Goal: Information Seeking & Learning: Find specific fact

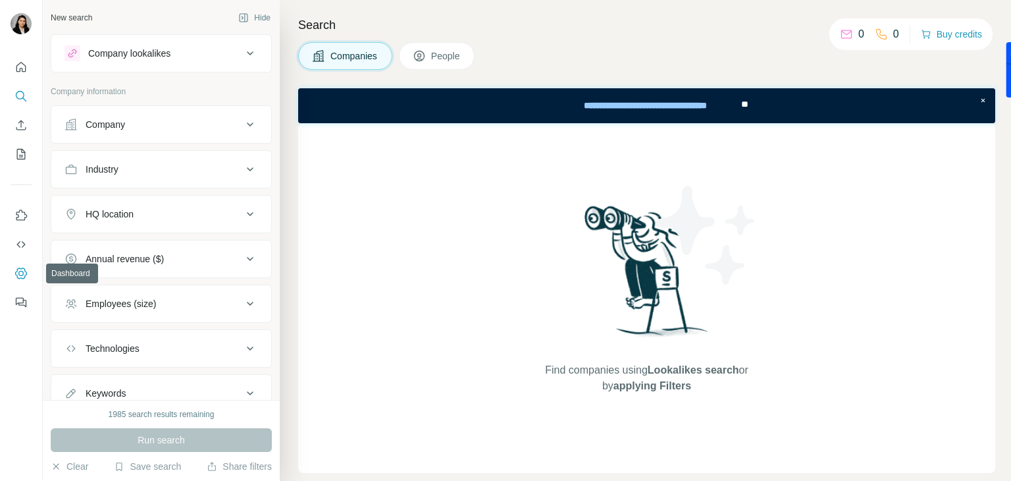
click at [17, 269] on icon "Dashboard" at bounding box center [21, 272] width 12 height 11
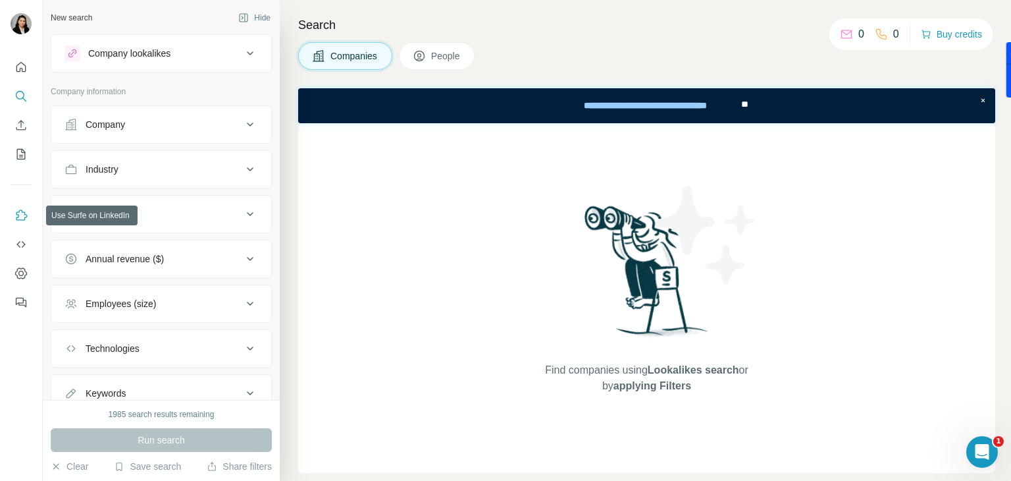
click at [30, 216] on button "Use Surfe on LinkedIn" at bounding box center [21, 215] width 21 height 24
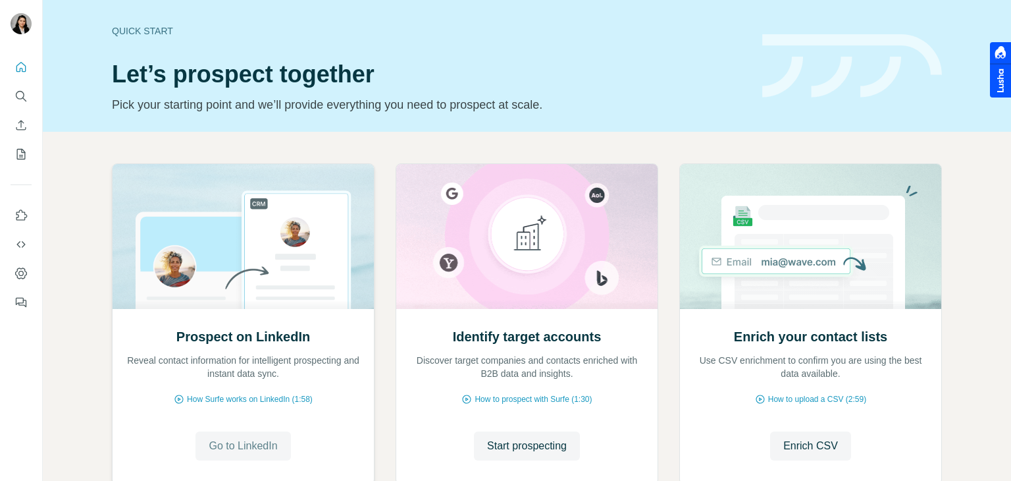
click at [237, 442] on span "Go to LinkedIn" at bounding box center [243, 446] width 68 height 16
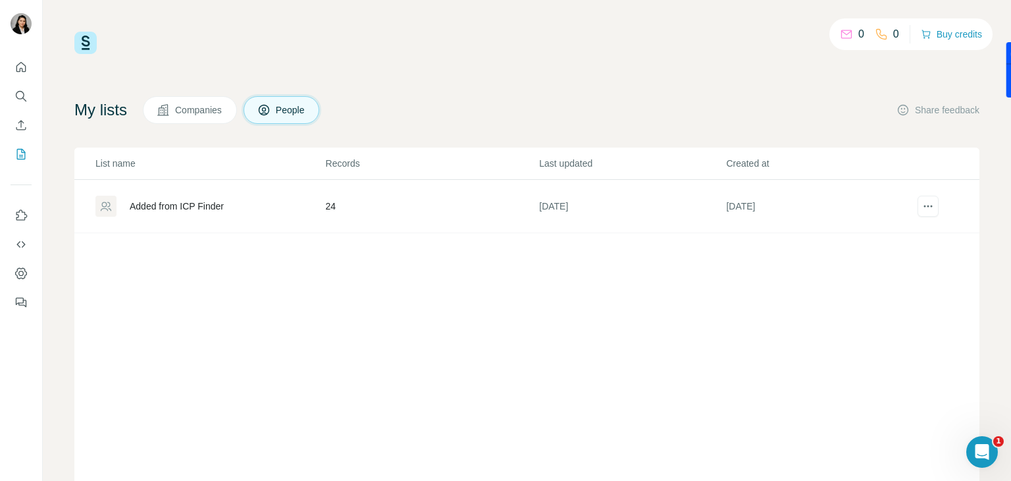
click at [198, 210] on div "Added from ICP Finder" at bounding box center [177, 206] width 94 height 13
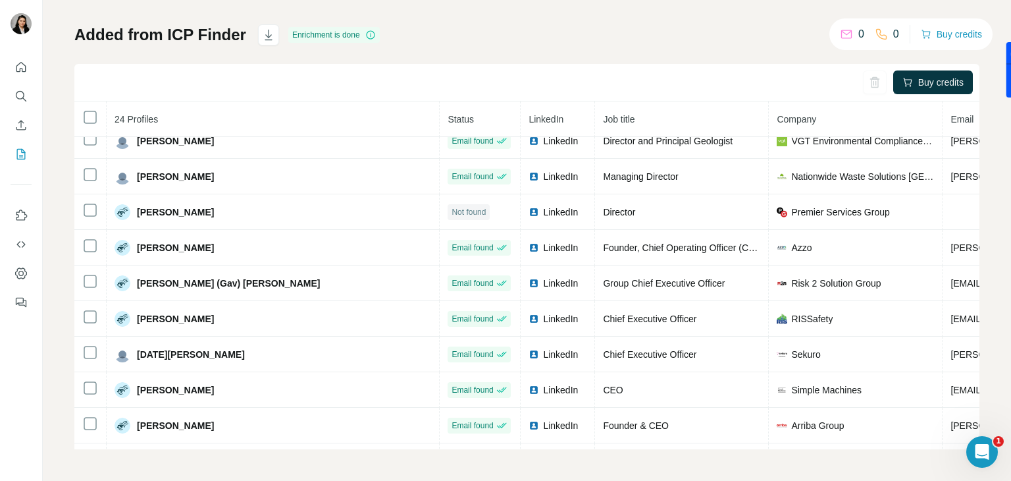
scroll to position [71, 0]
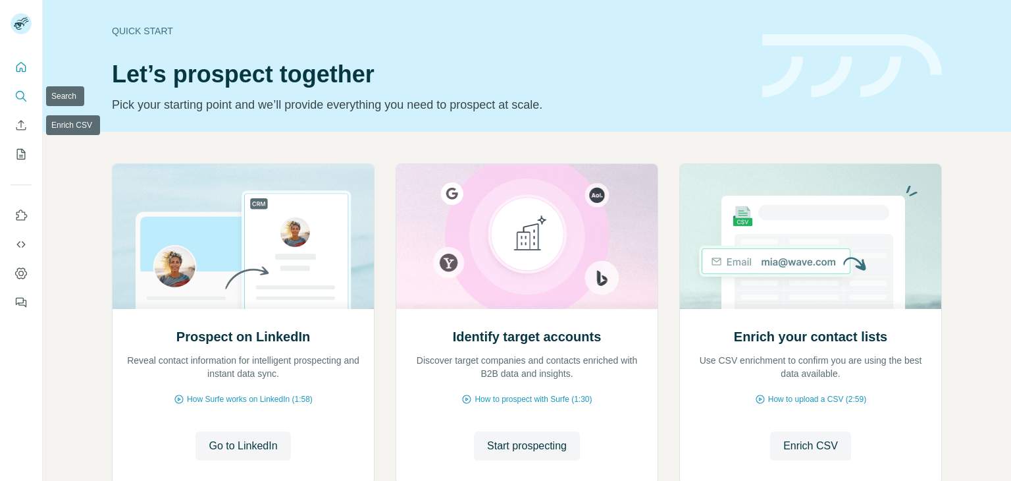
click at [26, 97] on icon "Search" at bounding box center [20, 96] width 13 height 13
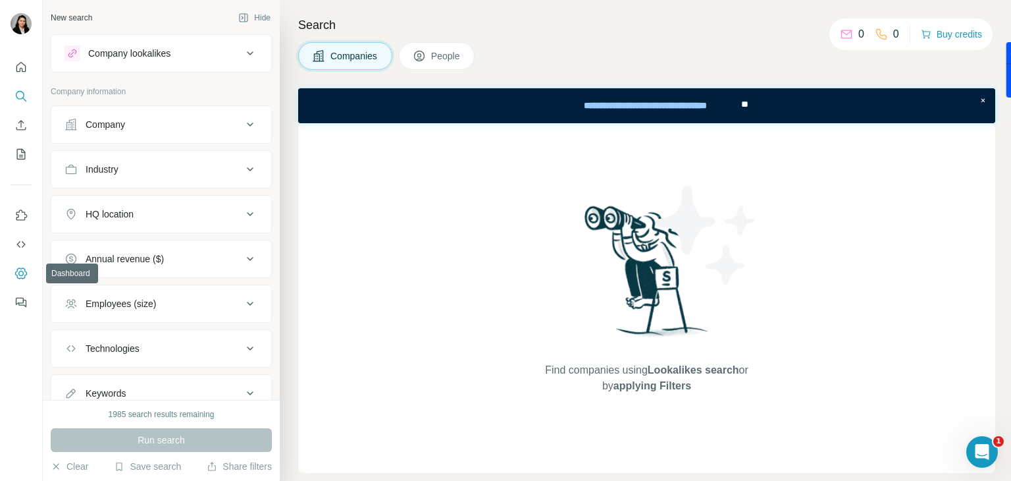
click at [18, 269] on icon "Dashboard" at bounding box center [20, 273] width 13 height 13
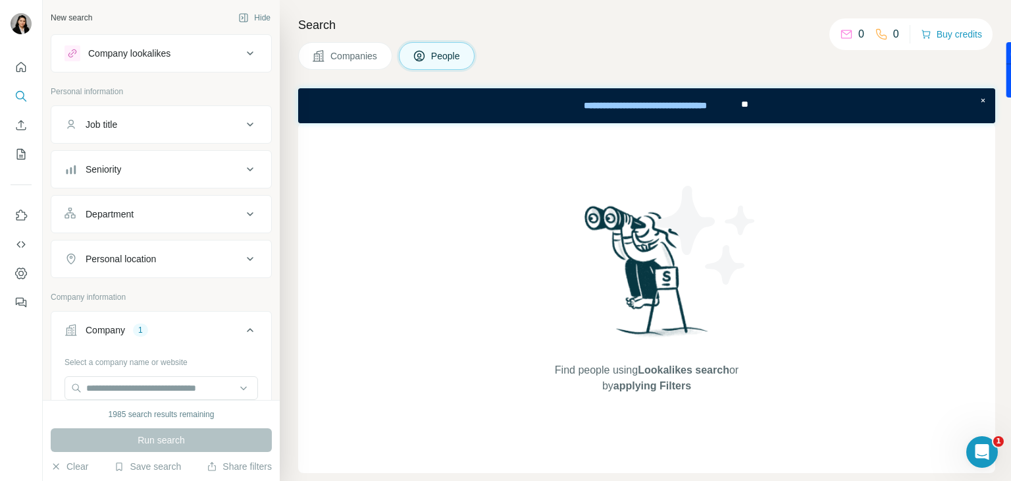
scroll to position [263, 0]
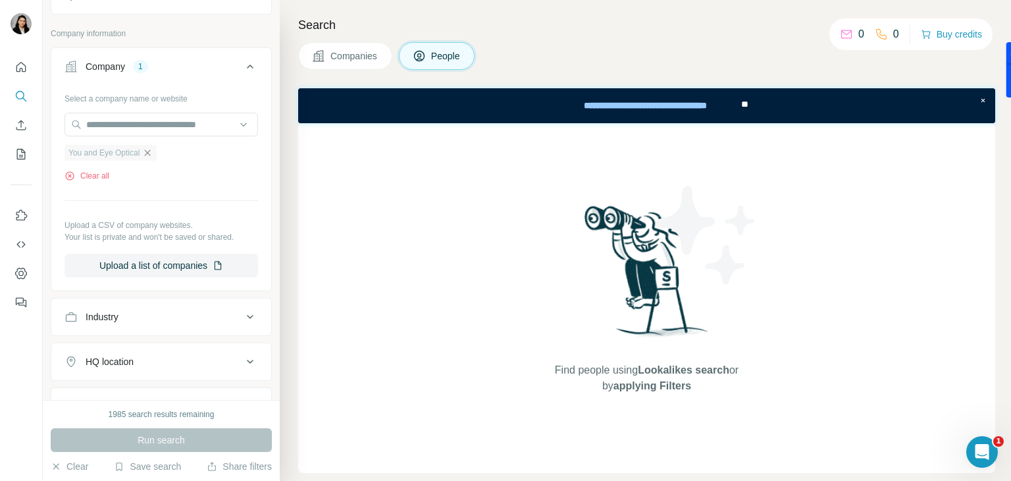
click at [153, 149] on icon "button" at bounding box center [147, 152] width 11 height 11
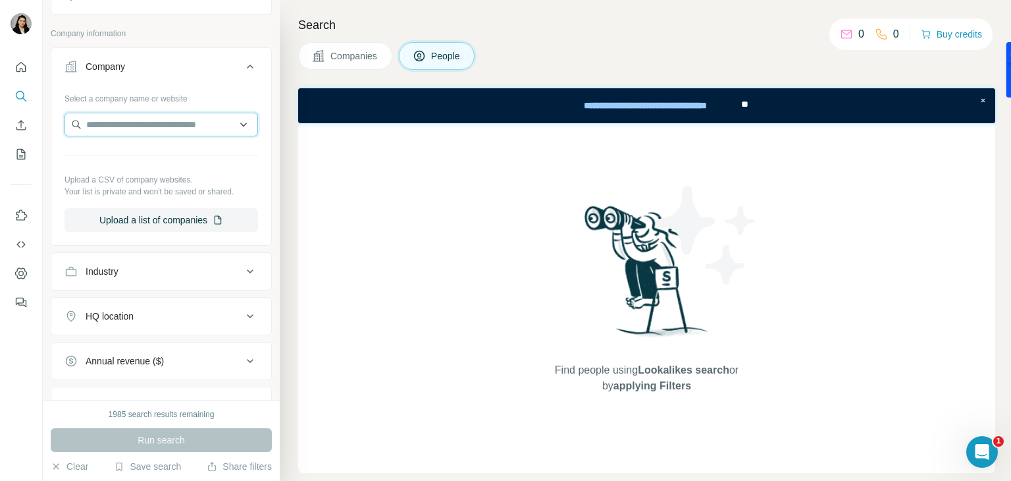
click at [161, 122] on input "text" at bounding box center [162, 125] width 194 height 24
paste input "**********"
type input "**********"
click at [188, 99] on div "Select a company name or website" at bounding box center [162, 96] width 194 height 17
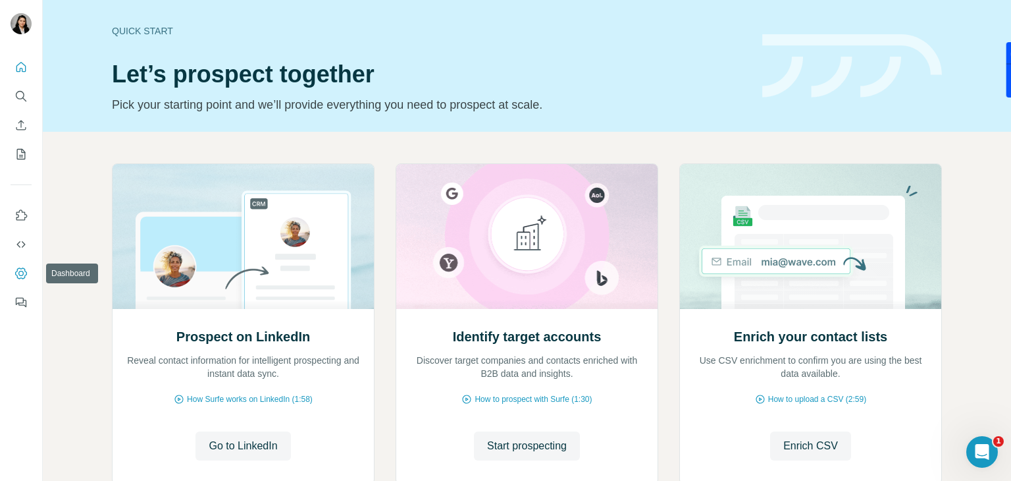
click at [18, 264] on button "Dashboard" at bounding box center [21, 273] width 21 height 24
